Goal: Task Accomplishment & Management: Manage account settings

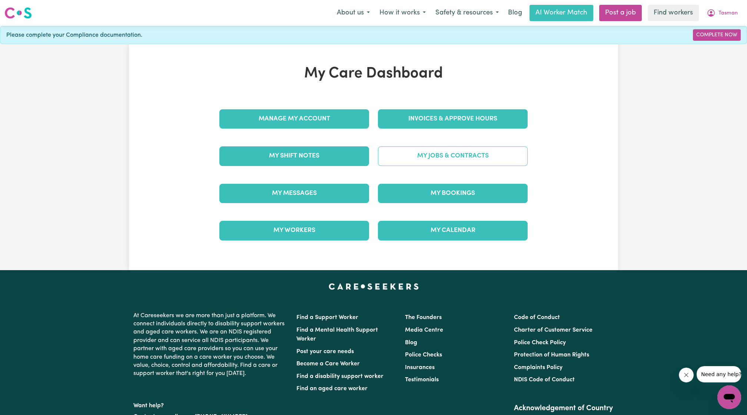
click at [465, 153] on link "My Jobs & Contracts" at bounding box center [453, 155] width 150 height 19
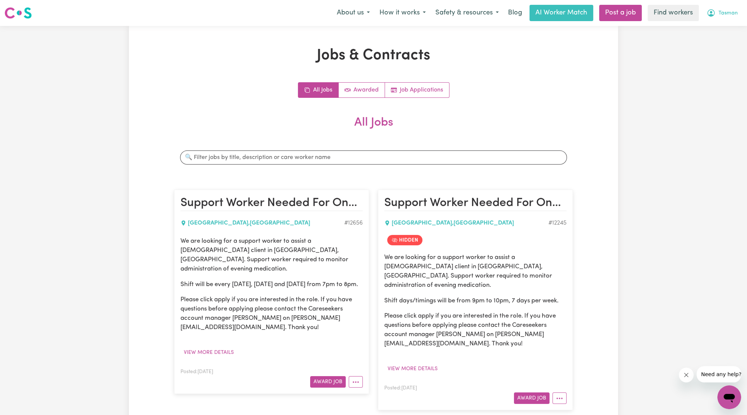
click at [733, 16] on span "Tasman" at bounding box center [728, 13] width 19 height 8
click at [697, 31] on link "My Dashboard" at bounding box center [713, 29] width 59 height 14
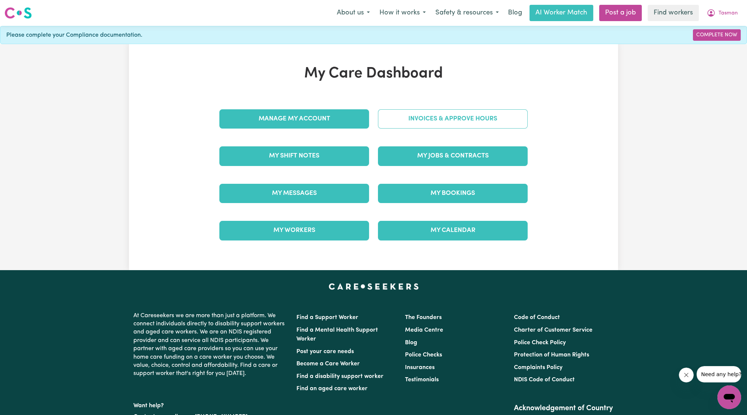
click at [477, 121] on link "Invoices & Approve Hours" at bounding box center [453, 118] width 150 height 19
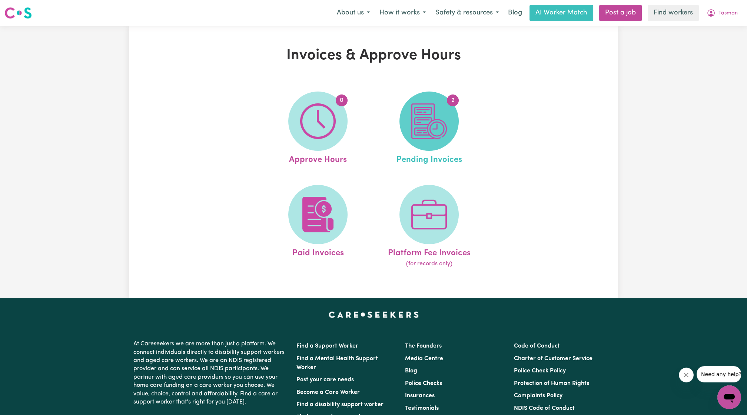
click at [430, 132] on img at bounding box center [429, 121] width 36 height 36
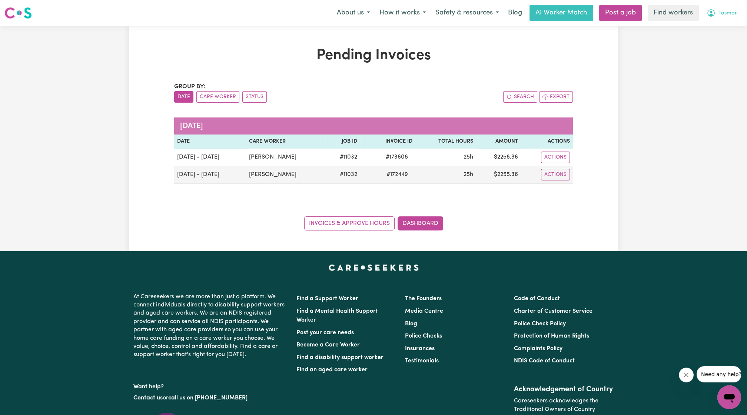
click at [713, 8] on button "Tasman" at bounding box center [722, 13] width 41 height 16
click at [702, 46] on link "Logout" at bounding box center [713, 43] width 59 height 14
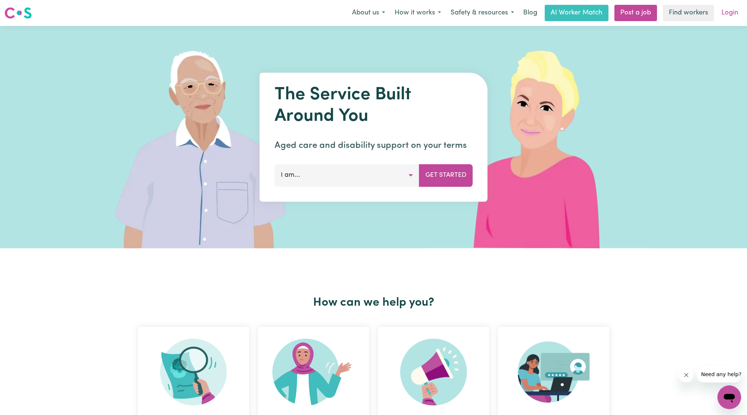
click at [726, 13] on link "Login" at bounding box center [730, 13] width 26 height 16
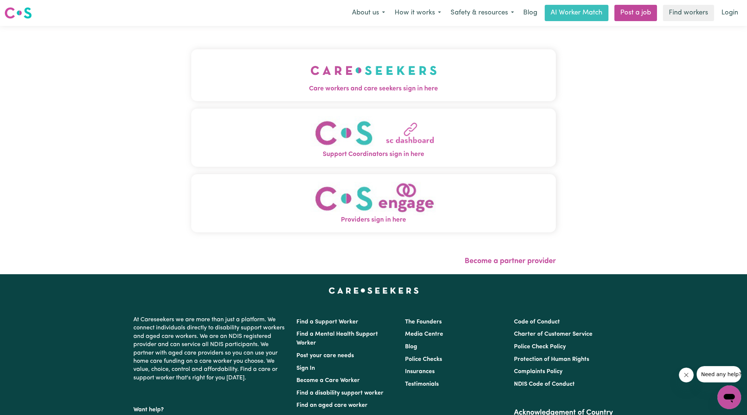
click at [320, 77] on img "Care workers and care seekers sign in here" at bounding box center [374, 70] width 126 height 27
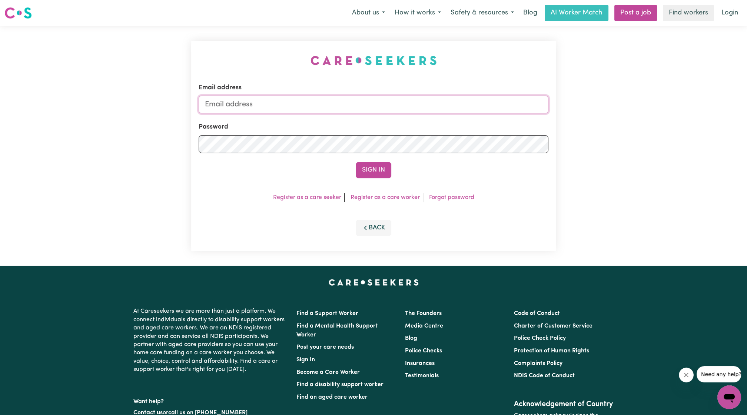
click at [332, 100] on input "Email address" at bounding box center [374, 105] width 350 height 18
drag, startPoint x: 242, startPoint y: 107, endPoint x: 433, endPoint y: 126, distance: 191.8
click at [433, 126] on form "Email address [EMAIL_ADDRESS][PERSON_NAME][DOMAIN_NAME] Password Sign In" at bounding box center [374, 130] width 350 height 95
type input "[EMAIL_ADDRESS][DOMAIN_NAME]"
click at [390, 156] on form "Email address [EMAIL_ADDRESS][DOMAIN_NAME] Password Sign In" at bounding box center [374, 130] width 350 height 95
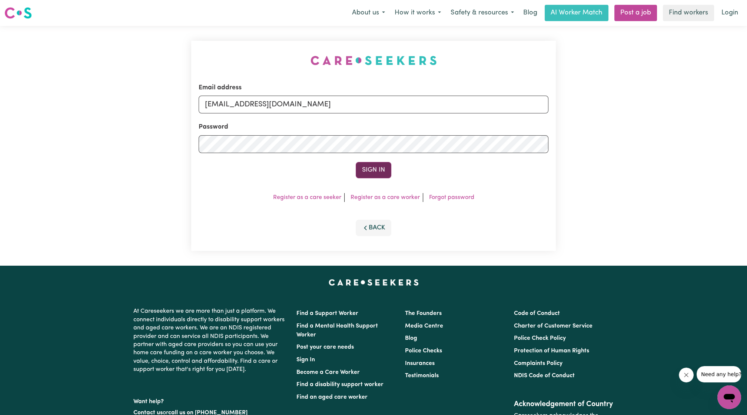
click at [374, 173] on button "Sign In" at bounding box center [374, 170] width 36 height 16
